Goal: Find specific page/section: Find specific page/section

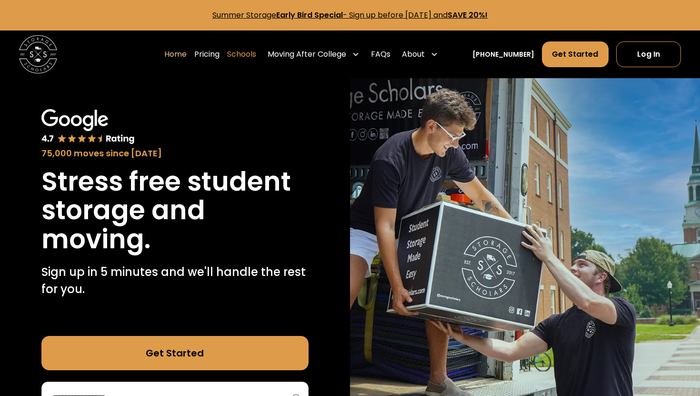
click at [250, 56] on link "Schools" at bounding box center [241, 54] width 29 height 27
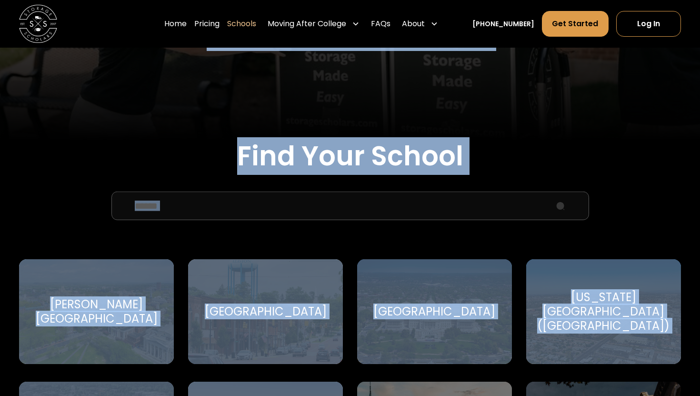
scroll to position [246, 0]
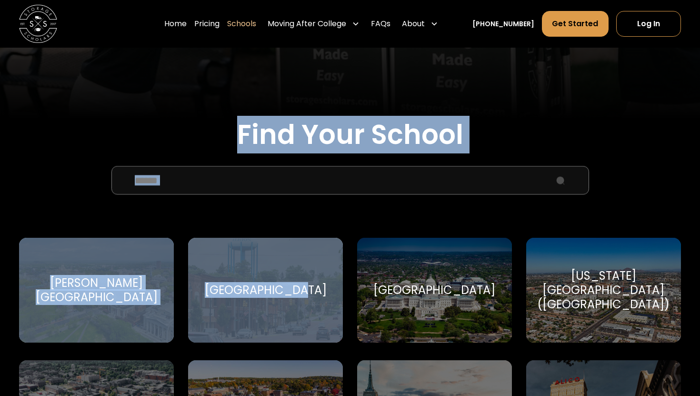
drag, startPoint x: 258, startPoint y: 137, endPoint x: 311, endPoint y: 336, distance: 205.4
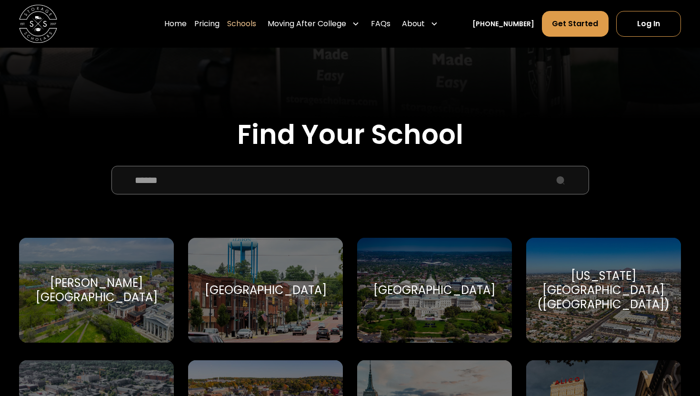
click at [218, 186] on input "School Select Form" at bounding box center [349, 180] width 477 height 29
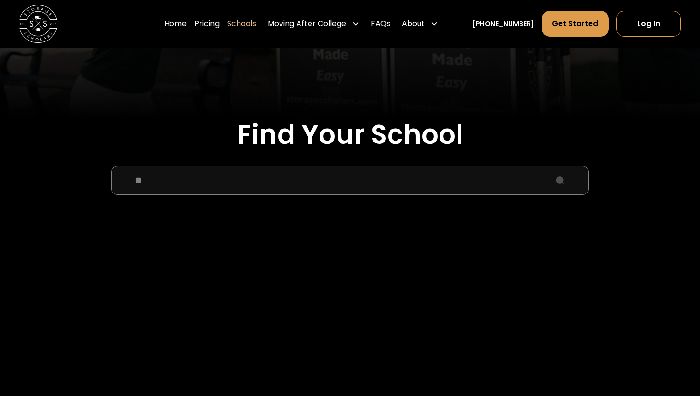
type input "*"
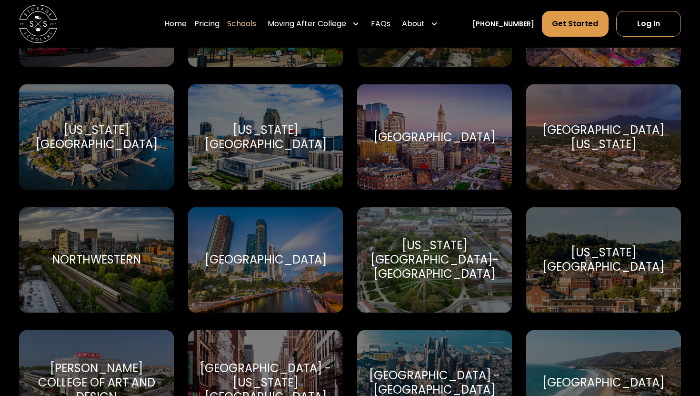
scroll to position [2607, 0]
